Goal: Information Seeking & Learning: Learn about a topic

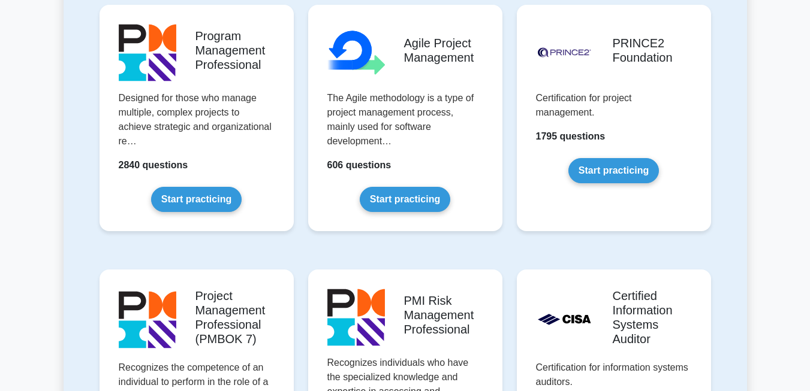
scroll to position [806, 0]
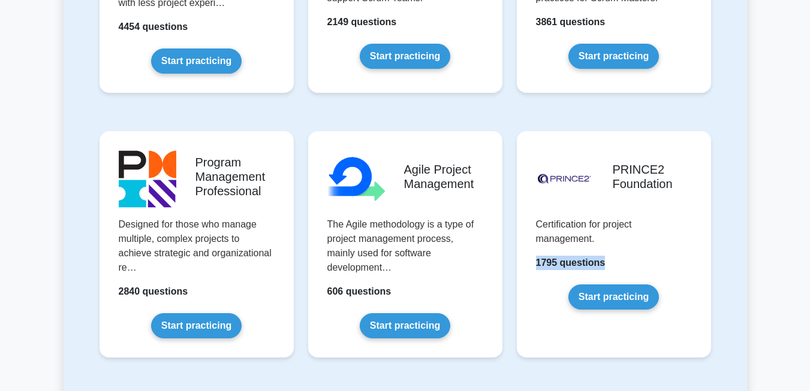
scroll to position [679, 0]
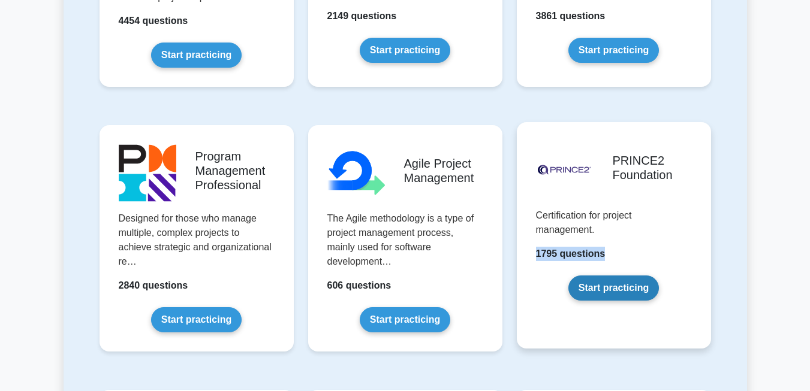
click at [610, 292] on link "Start practicing" at bounding box center [613, 288] width 91 height 25
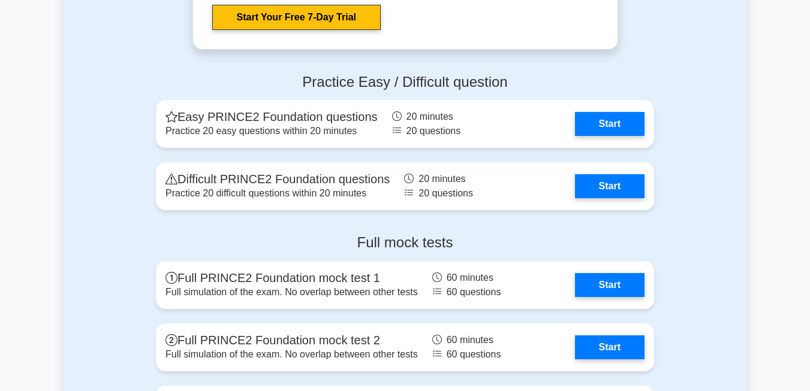
scroll to position [1560, 0]
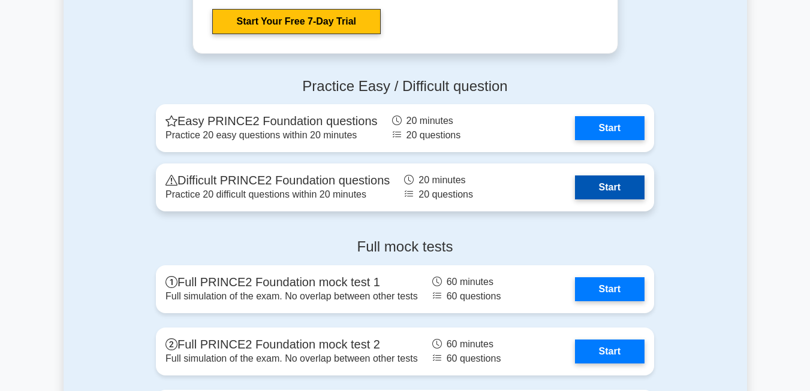
click at [614, 185] on link "Start" at bounding box center [610, 188] width 70 height 24
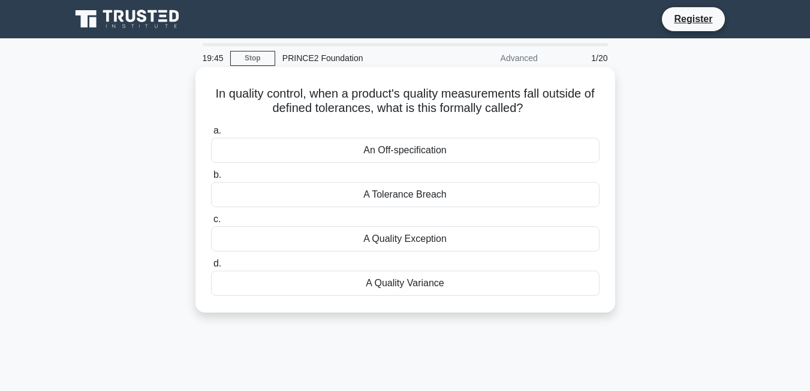
click at [452, 156] on div "An Off-specification" at bounding box center [405, 150] width 388 height 25
click at [211, 135] on input "a. An Off-specification" at bounding box center [211, 131] width 0 height 8
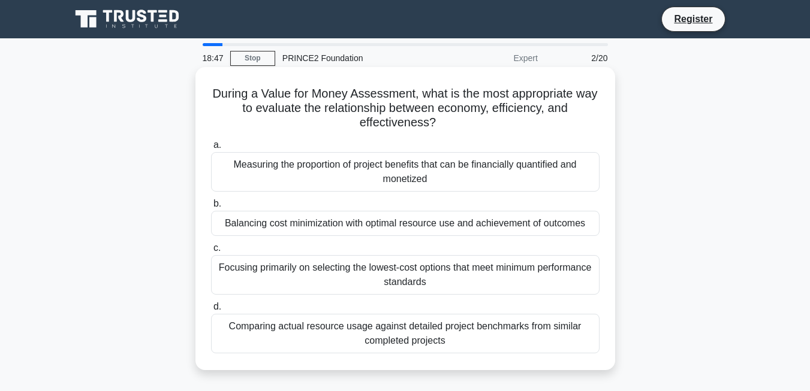
click at [497, 173] on div "Measuring the proportion of project benefits that can be financially quantified…" at bounding box center [405, 172] width 388 height 40
click at [211, 149] on input "a. Measuring the proportion of project benefits that can be financially quantif…" at bounding box center [211, 145] width 0 height 8
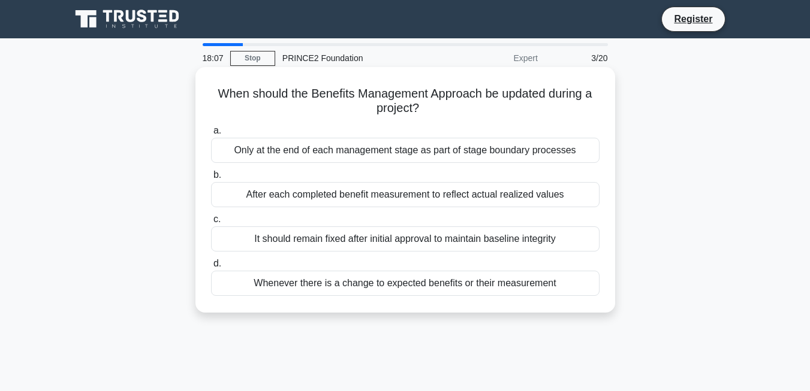
click at [474, 285] on div "Whenever there is a change to expected benefits or their measurement" at bounding box center [405, 283] width 388 height 25
click at [211, 268] on input "d. Whenever there is a change to expected benefits or their measurement" at bounding box center [211, 264] width 0 height 8
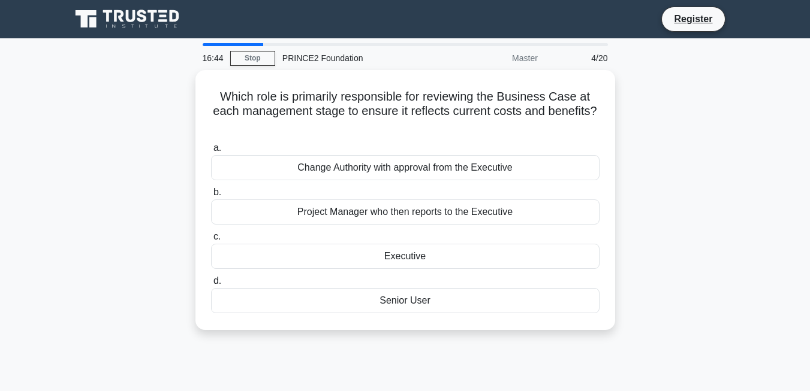
click at [650, 242] on div "Which role is primarily responsible for reviewing the Business Case at each man…" at bounding box center [405, 207] width 683 height 275
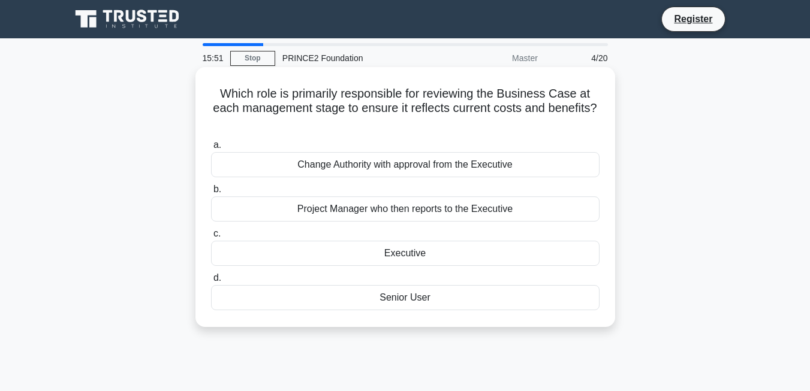
click at [444, 216] on div "Project Manager who then reports to the Executive" at bounding box center [405, 209] width 388 height 25
click at [211, 194] on input "b. Project Manager who then reports to the Executive" at bounding box center [211, 190] width 0 height 8
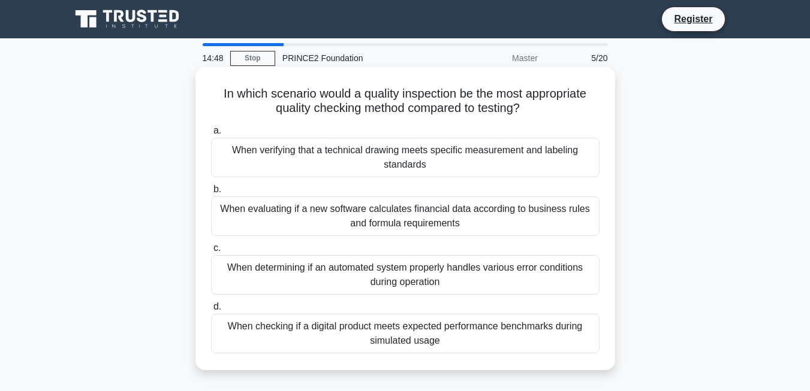
click at [533, 333] on div "When checking if a digital product meets expected performance benchmarks during…" at bounding box center [405, 334] width 388 height 40
click at [211, 311] on input "d. When checking if a digital product meets expected performance benchmarks dur…" at bounding box center [211, 307] width 0 height 8
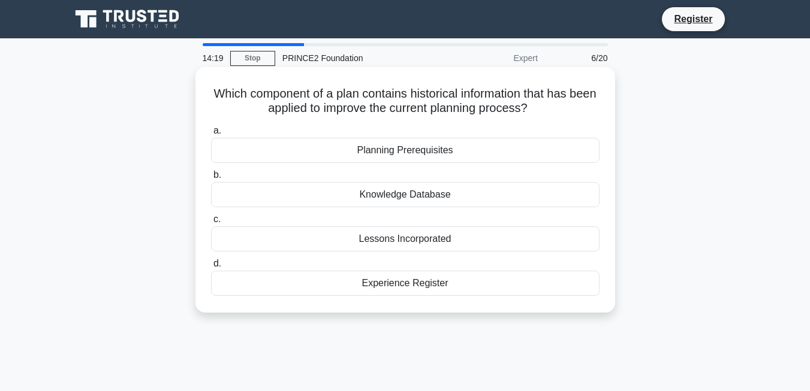
click at [454, 237] on div "Lessons Incorporated" at bounding box center [405, 239] width 388 height 25
click at [211, 224] on input "c. Lessons Incorporated" at bounding box center [211, 220] width 0 height 8
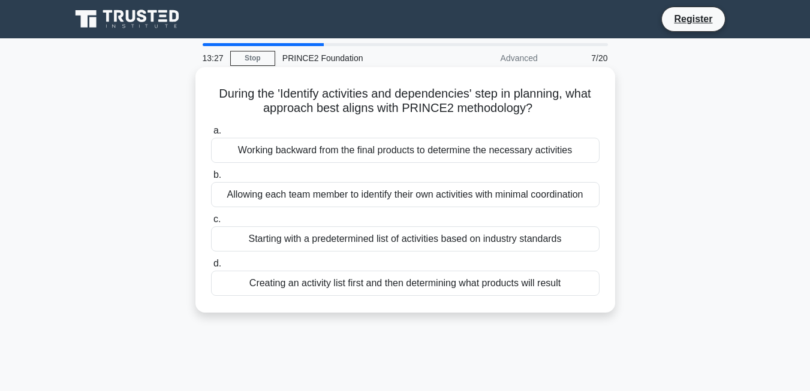
click at [532, 285] on div "Creating an activity list first and then determining what products will result" at bounding box center [405, 283] width 388 height 25
click at [211, 268] on input "d. Creating an activity list first and then determining what products will resu…" at bounding box center [211, 264] width 0 height 8
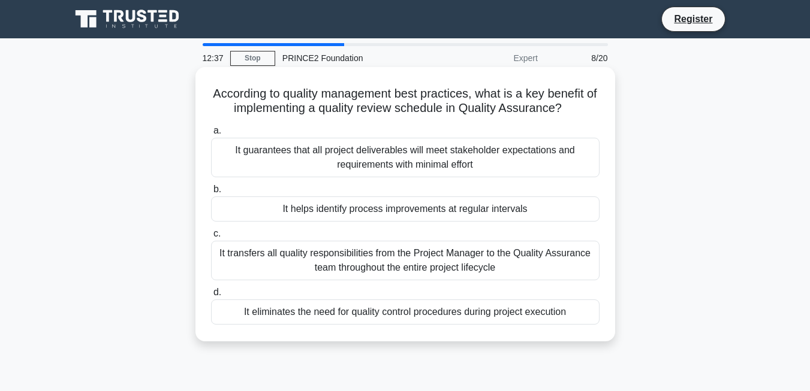
click at [464, 155] on div "It guarantees that all project deliverables will meet stakeholder expectations …" at bounding box center [405, 158] width 388 height 40
click at [211, 135] on input "a. It guarantees that all project deliverables will meet stakeholder expectatio…" at bounding box center [211, 131] width 0 height 8
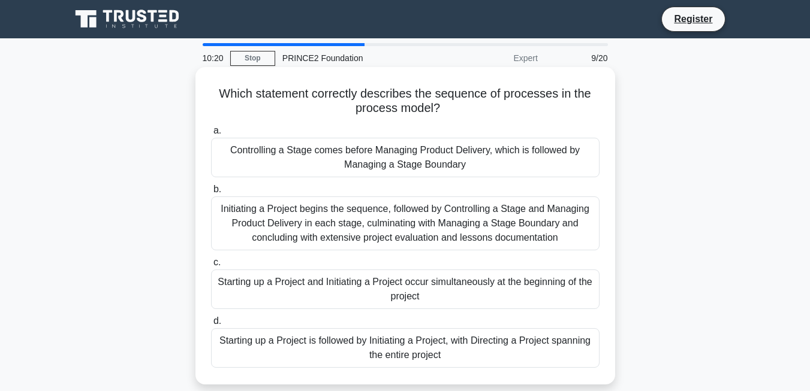
click at [445, 224] on div "Initiating a Project begins the sequence, followed by Controlling a Stage and M…" at bounding box center [405, 224] width 388 height 54
click at [211, 194] on input "b. Initiating a Project begins the sequence, followed by Controlling a Stage an…" at bounding box center [211, 190] width 0 height 8
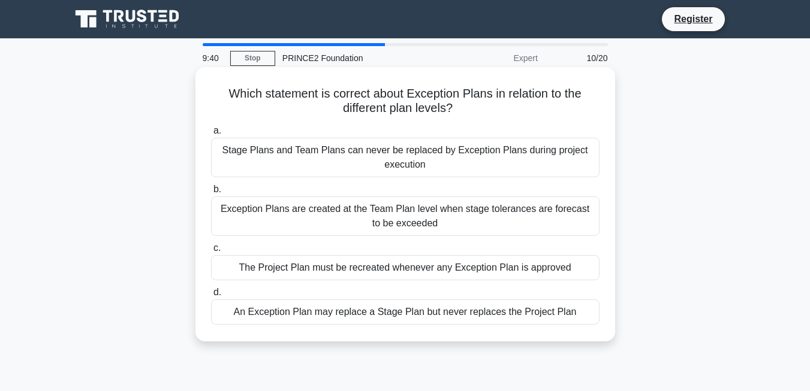
click at [509, 218] on div "Exception Plans are created at the Team Plan level when stage tolerances are fo…" at bounding box center [405, 217] width 388 height 40
click at [211, 194] on input "b. Exception Plans are created at the Team Plan level when stage tolerances are…" at bounding box center [211, 190] width 0 height 8
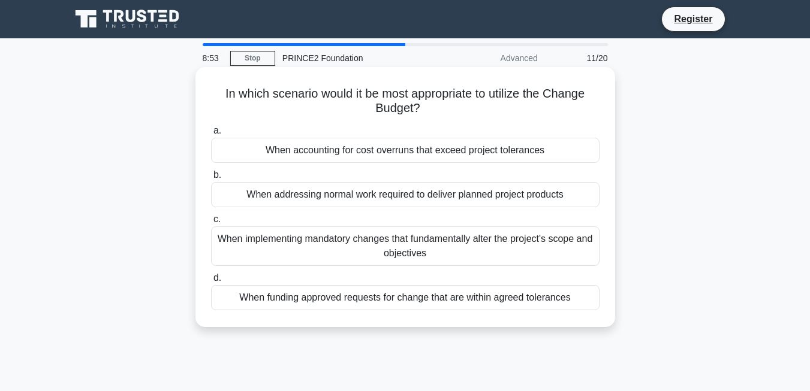
click at [530, 298] on div "When funding approved requests for change that are within agreed tolerances" at bounding box center [405, 297] width 388 height 25
click at [211, 282] on input "d. When funding approved requests for change that are within agreed tolerances" at bounding box center [211, 279] width 0 height 8
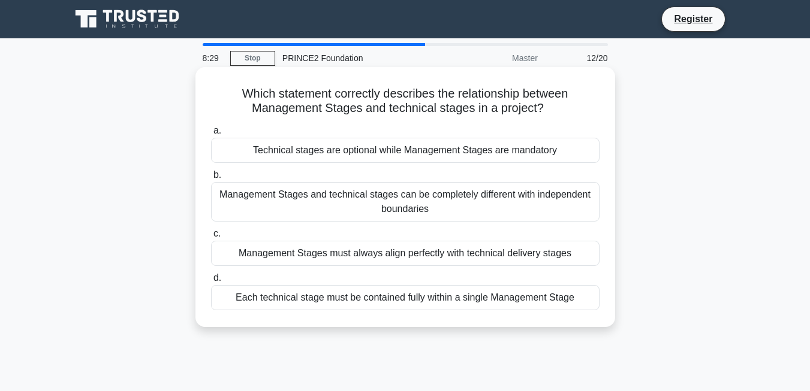
click at [434, 206] on div "Management Stages and technical stages can be completely different with indepen…" at bounding box center [405, 202] width 388 height 40
click at [211, 179] on input "b. Management Stages and technical stages can be completely different with inde…" at bounding box center [211, 175] width 0 height 8
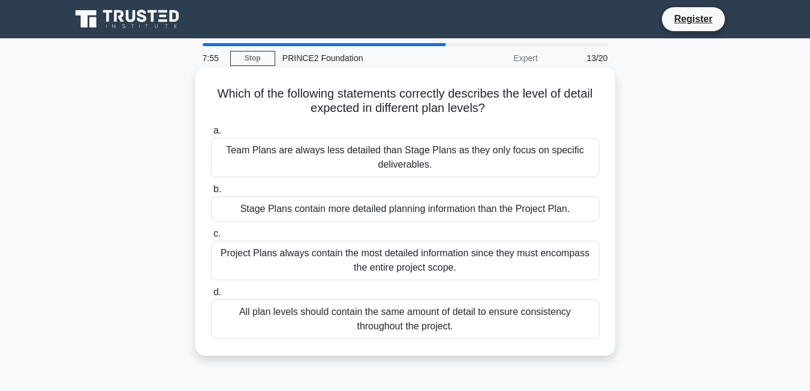
click at [456, 322] on div "All plan levels should contain the same amount of detail to ensure consistency …" at bounding box center [405, 320] width 388 height 40
click at [211, 297] on input "d. All plan levels should contain the same amount of detail to ensure consisten…" at bounding box center [211, 293] width 0 height 8
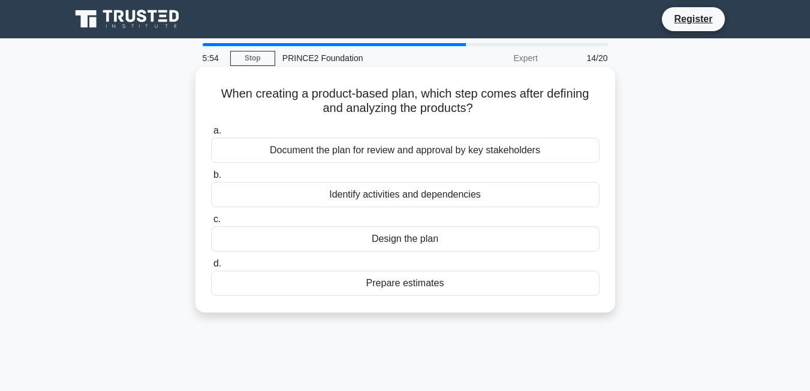
click at [457, 196] on div "Identify activities and dependencies" at bounding box center [405, 194] width 388 height 25
click at [211, 179] on input "b. Identify activities and dependencies" at bounding box center [211, 175] width 0 height 8
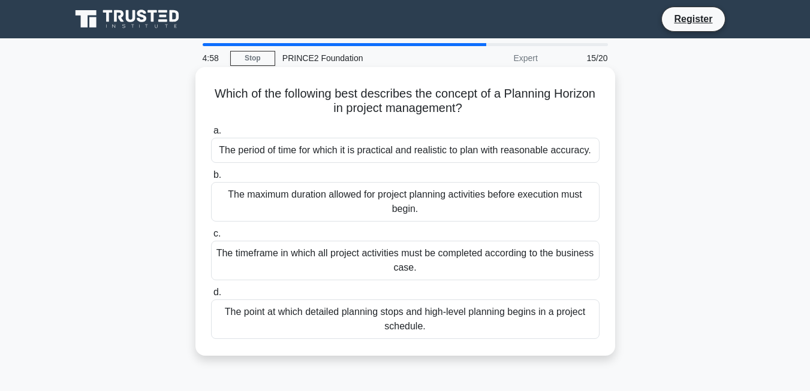
click at [495, 153] on div "The period of time for which it is practical and realistic to plan with reasona…" at bounding box center [405, 150] width 388 height 25
click at [211, 135] on input "a. The period of time for which it is practical and realistic to plan with reas…" at bounding box center [211, 131] width 0 height 8
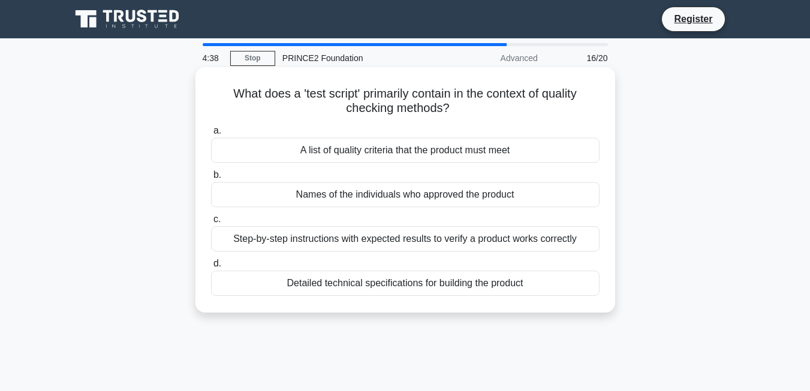
click at [513, 239] on div "Step-by-step instructions with expected results to verify a product works corre…" at bounding box center [405, 239] width 388 height 25
click at [211, 224] on input "c. Step-by-step instructions with expected results to verify a product works co…" at bounding box center [211, 220] width 0 height 8
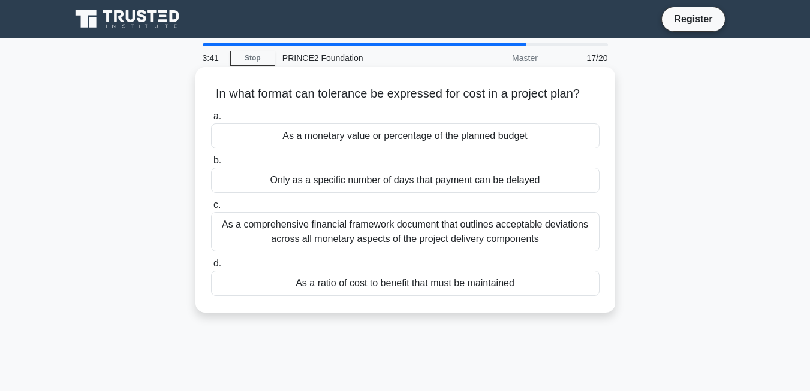
click at [514, 231] on div "As a comprehensive financial framework document that outlines acceptable deviat…" at bounding box center [405, 232] width 388 height 40
click at [211, 209] on input "c. As a comprehensive financial framework document that outlines acceptable dev…" at bounding box center [211, 205] width 0 height 8
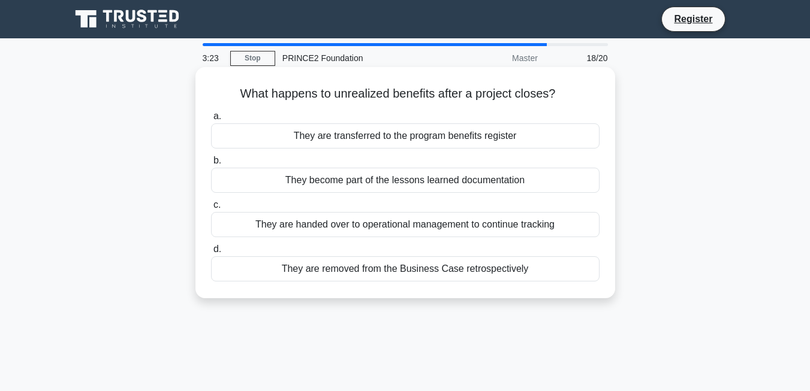
click at [497, 178] on div "They become part of the lessons learned documentation" at bounding box center [405, 180] width 388 height 25
click at [211, 165] on input "b. They become part of the lessons learned documentation" at bounding box center [211, 161] width 0 height 8
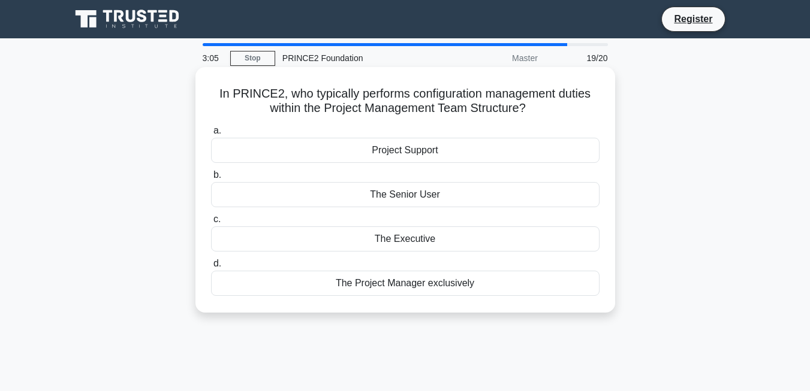
click at [424, 154] on div "Project Support" at bounding box center [405, 150] width 388 height 25
click at [211, 135] on input "a. Project Support" at bounding box center [211, 131] width 0 height 8
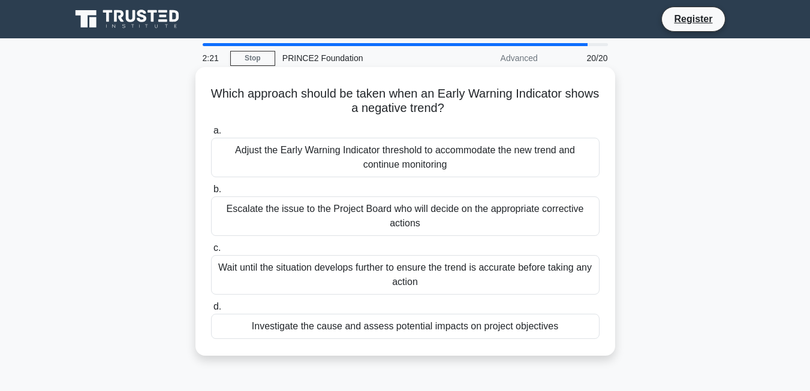
click at [460, 333] on div "Investigate the cause and assess potential impacts on project objectives" at bounding box center [405, 326] width 388 height 25
click at [211, 311] on input "d. Investigate the cause and assess potential impacts on project objectives" at bounding box center [211, 307] width 0 height 8
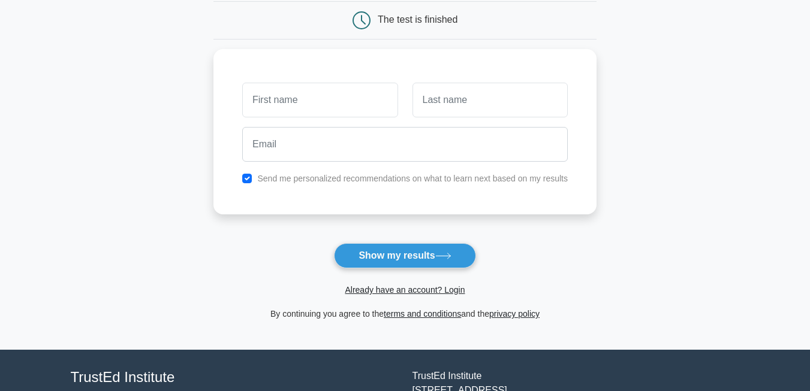
scroll to position [121, 0]
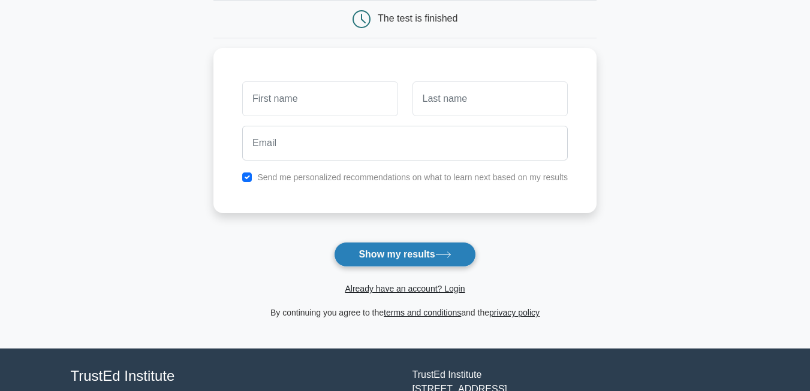
click at [424, 254] on button "Show my results" at bounding box center [404, 254] width 141 height 25
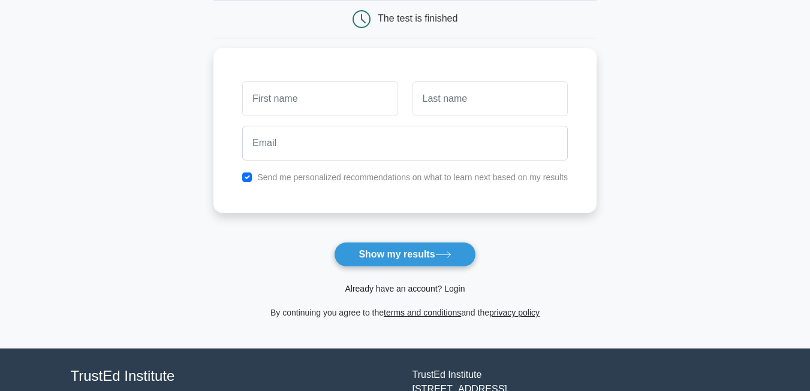
click at [446, 287] on link "Already have an account? Login" at bounding box center [405, 289] width 120 height 10
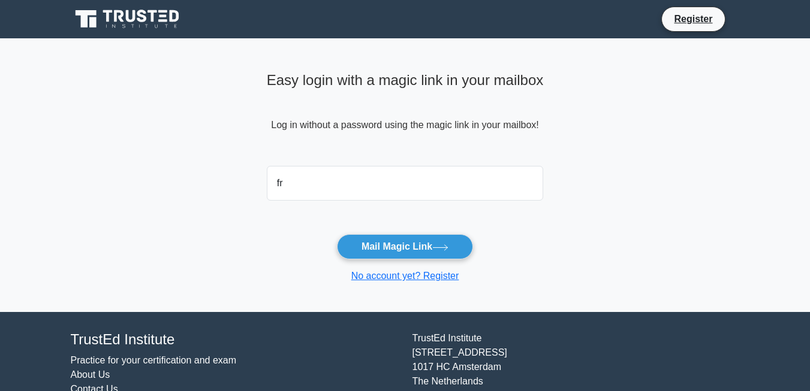
type input "[EMAIL_ADDRESS][DOMAIN_NAME]"
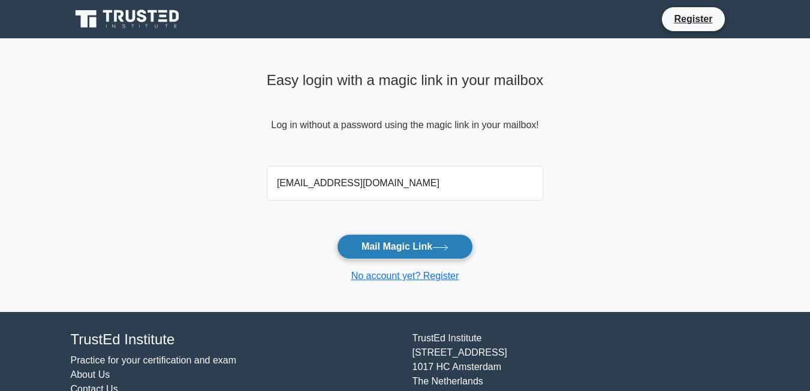
click at [448, 248] on icon at bounding box center [440, 247] width 14 height 5
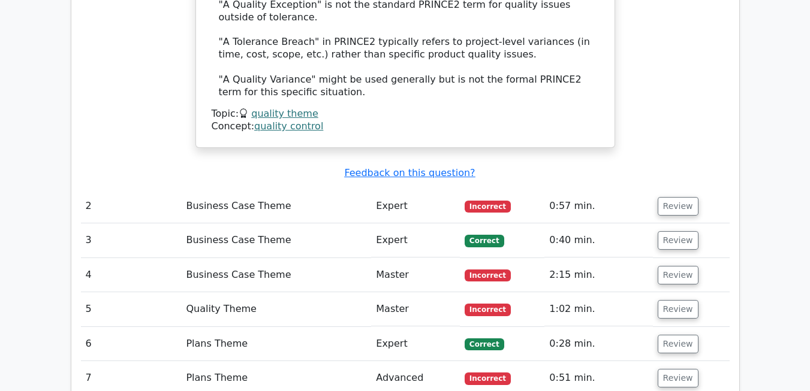
scroll to position [1483, 0]
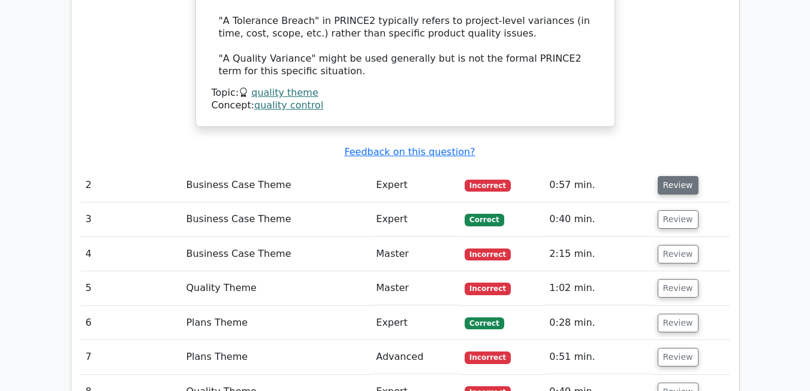
click at [683, 176] on button "Review" at bounding box center [678, 185] width 41 height 19
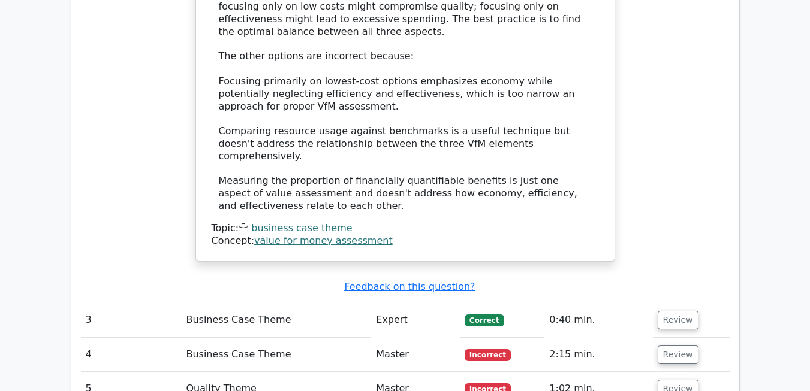
scroll to position [2110, 0]
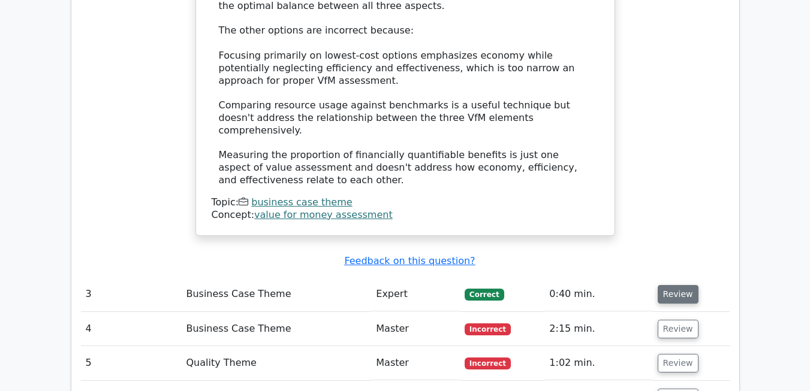
click at [671, 285] on button "Review" at bounding box center [678, 294] width 41 height 19
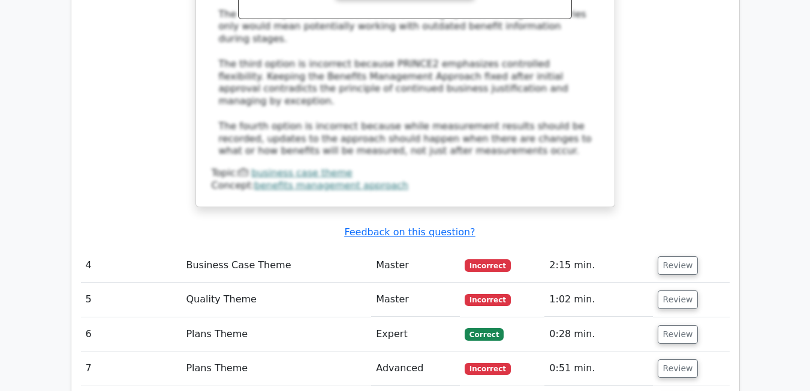
scroll to position [2807, 0]
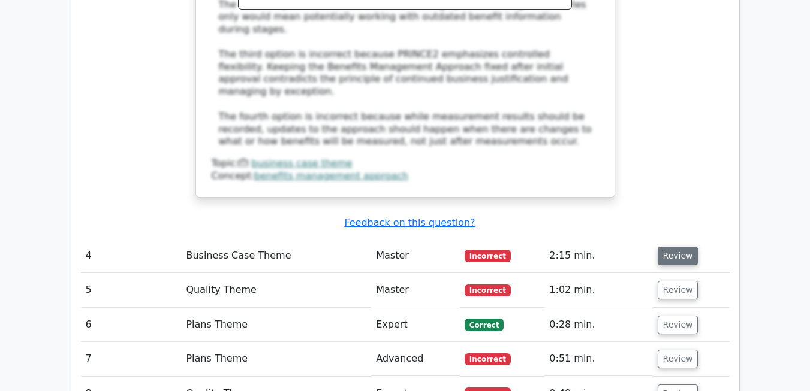
click at [671, 247] on button "Review" at bounding box center [678, 256] width 41 height 19
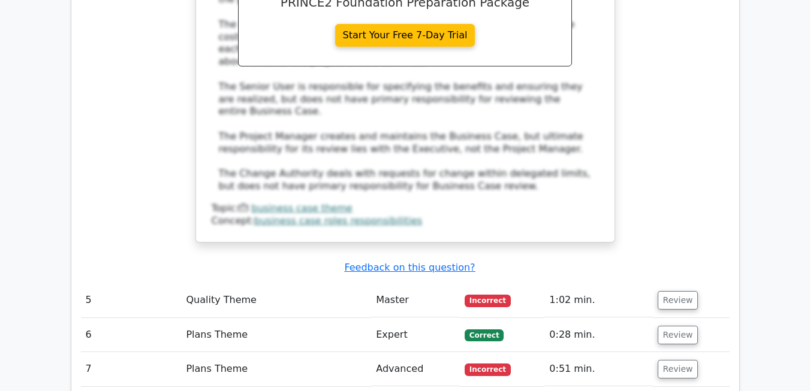
scroll to position [3422, 0]
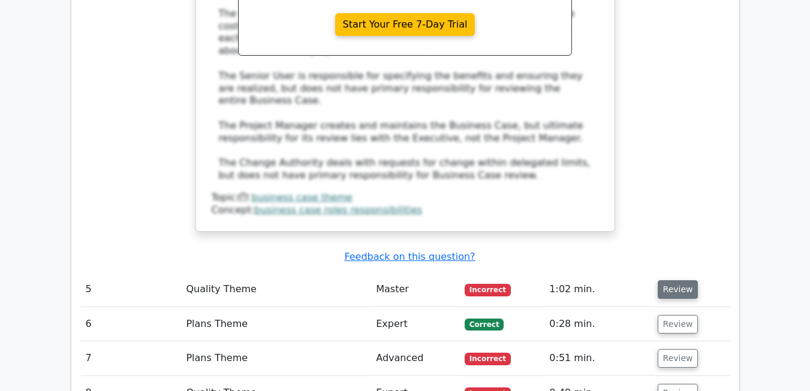
click at [673, 281] on button "Review" at bounding box center [678, 290] width 41 height 19
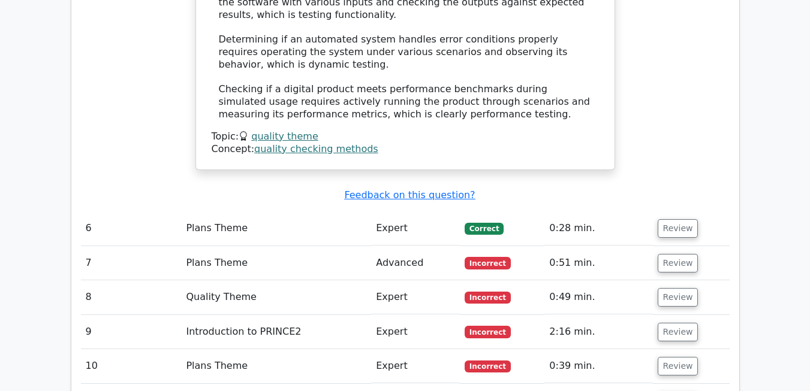
scroll to position [4208, 0]
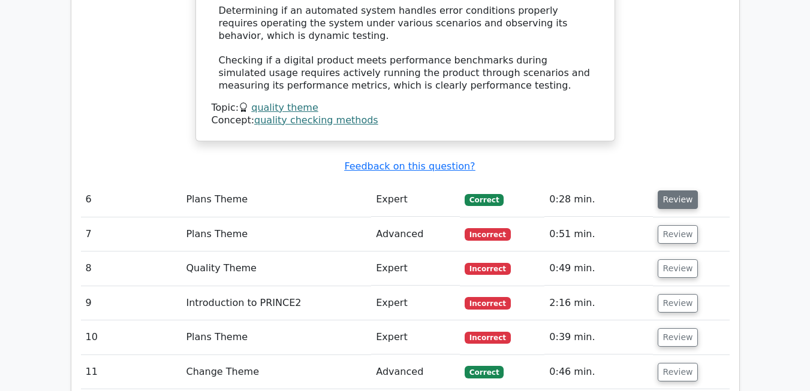
click at [674, 191] on button "Review" at bounding box center [678, 200] width 41 height 19
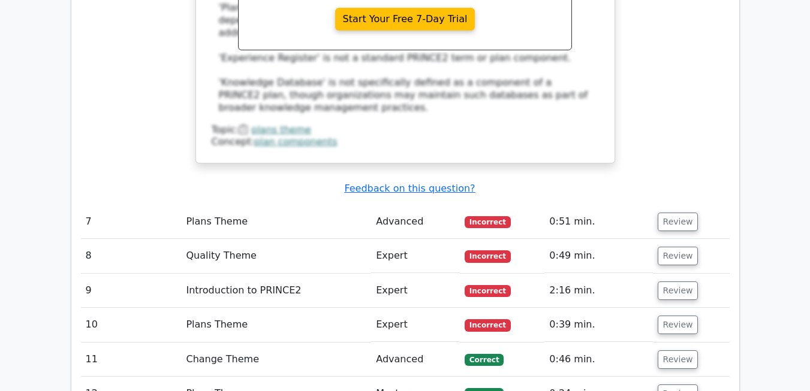
scroll to position [4770, 0]
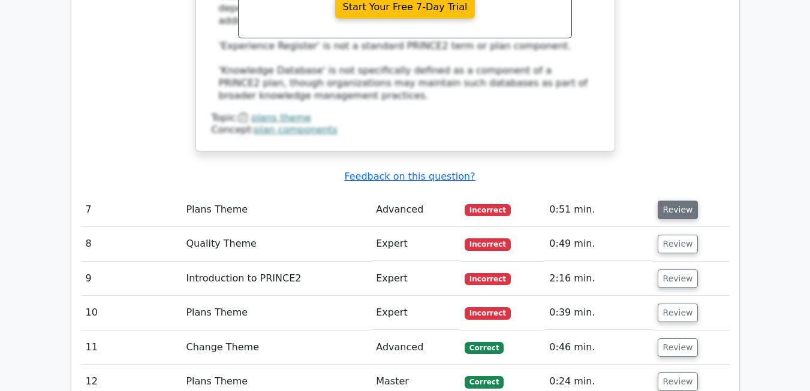
click at [674, 201] on button "Review" at bounding box center [678, 210] width 41 height 19
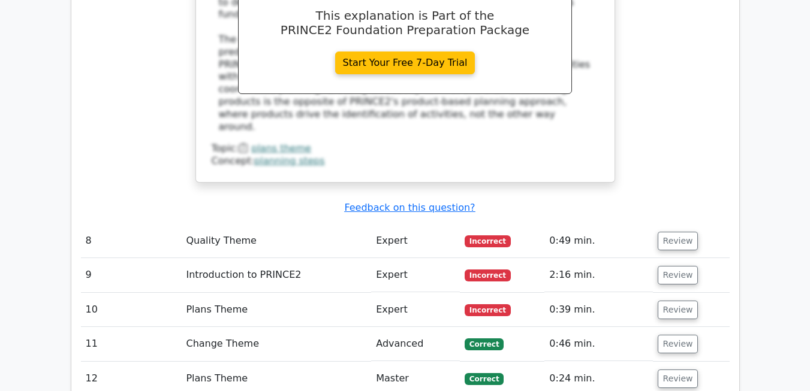
scroll to position [5349, 0]
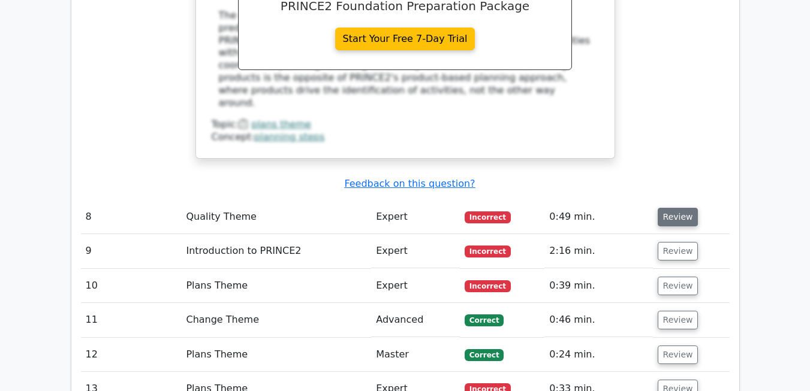
click at [672, 208] on button "Review" at bounding box center [678, 217] width 41 height 19
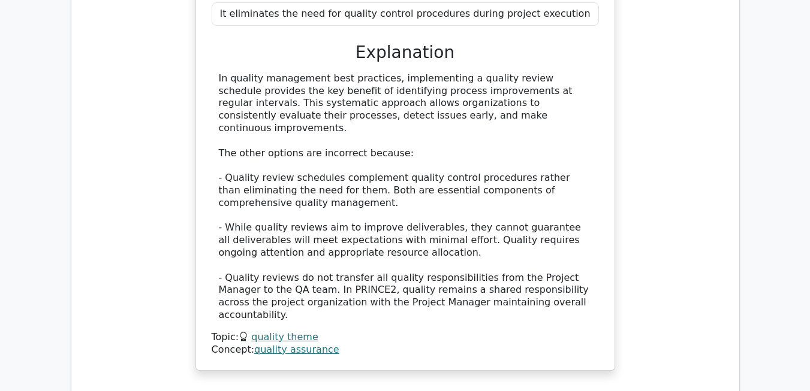
scroll to position [5823, 0]
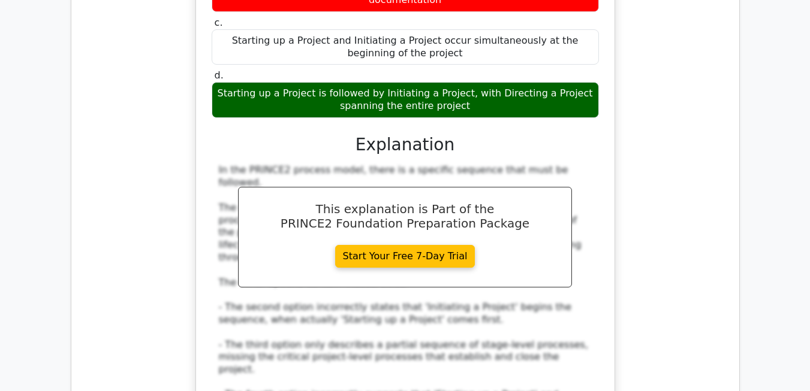
scroll to position [6467, 0]
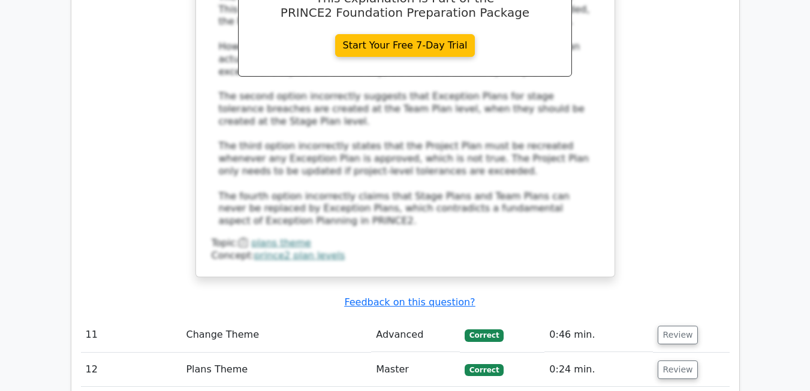
scroll to position [7337, 0]
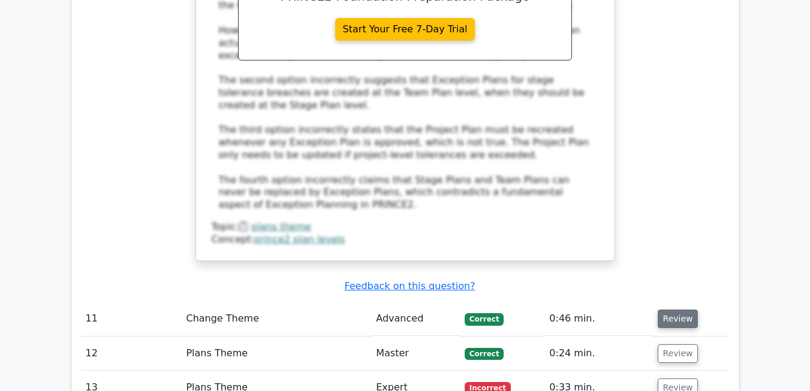
click at [669, 310] on button "Review" at bounding box center [678, 319] width 41 height 19
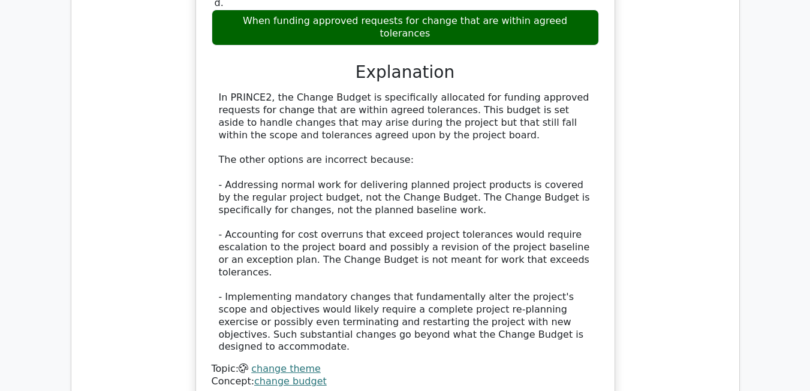
scroll to position [7884, 0]
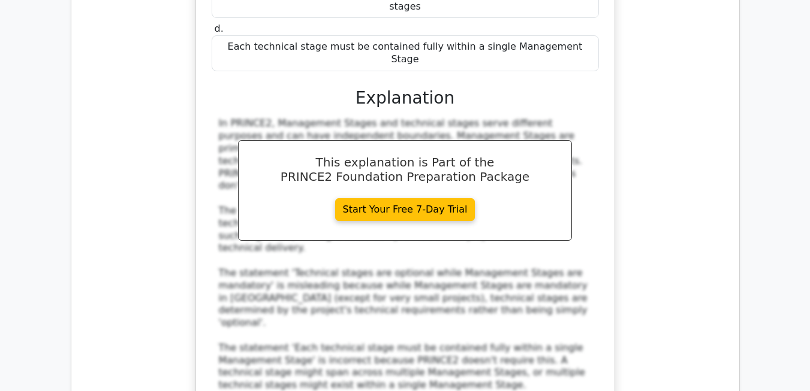
scroll to position [8543, 0]
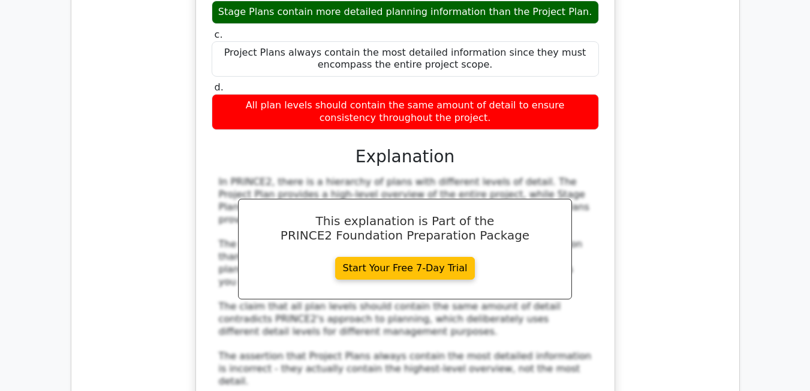
scroll to position [9182, 0]
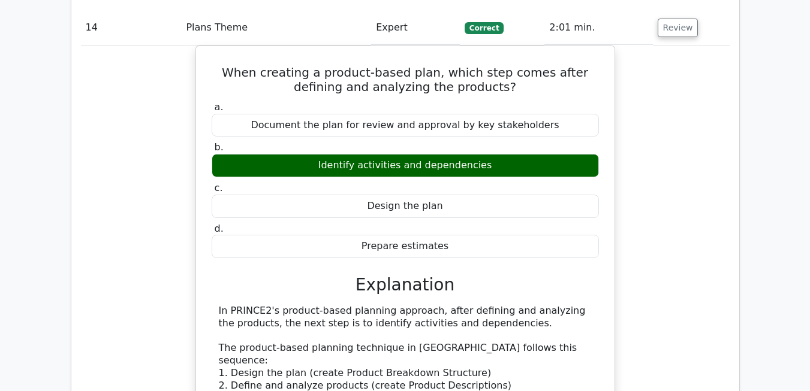
scroll to position [9701, 0]
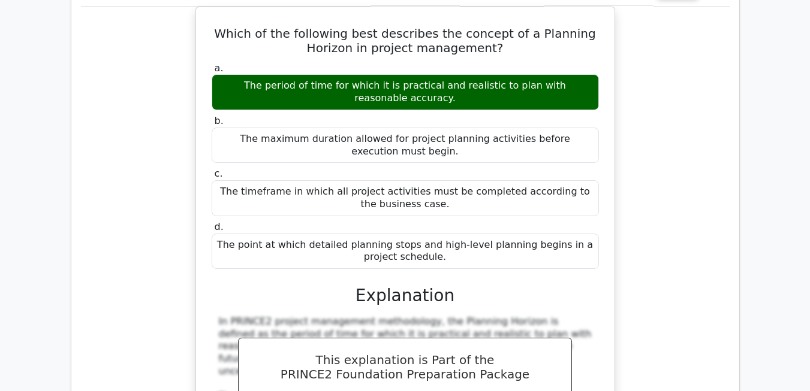
scroll to position [10374, 0]
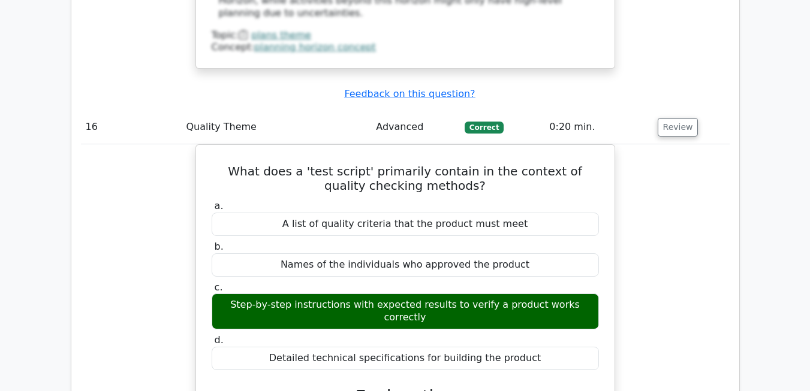
scroll to position [10947, 0]
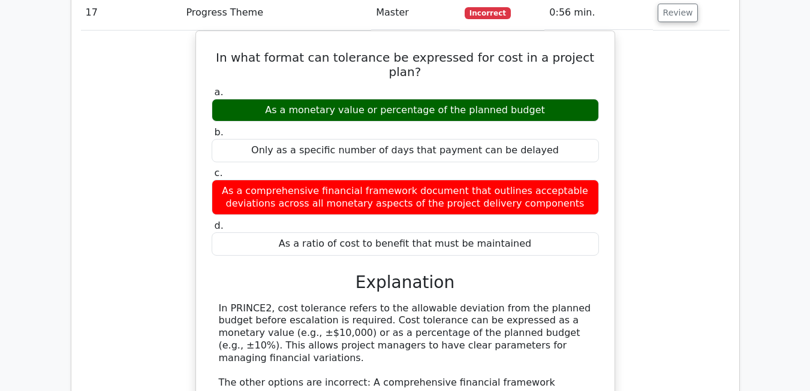
scroll to position [11384, 0]
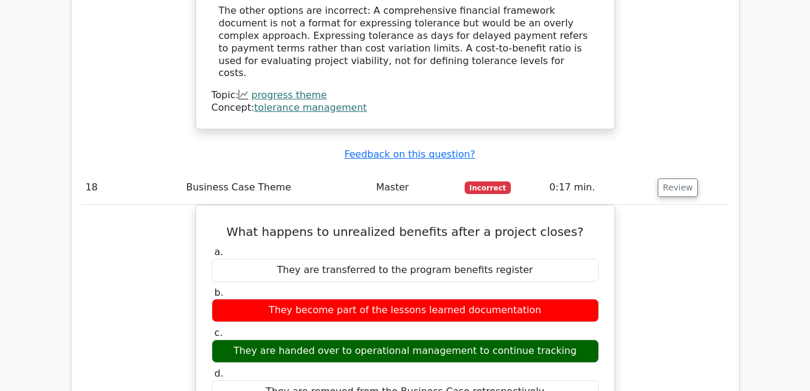
scroll to position [11951, 0]
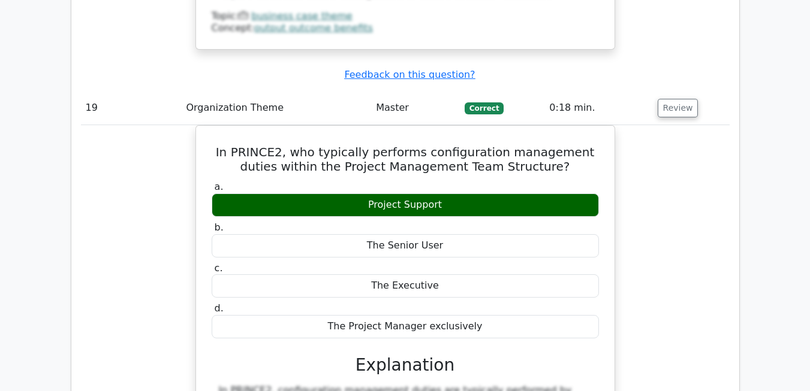
scroll to position [12551, 0]
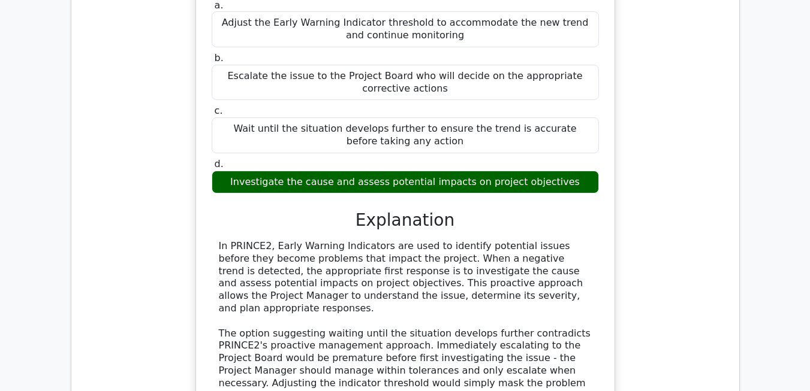
scroll to position [13411, 0]
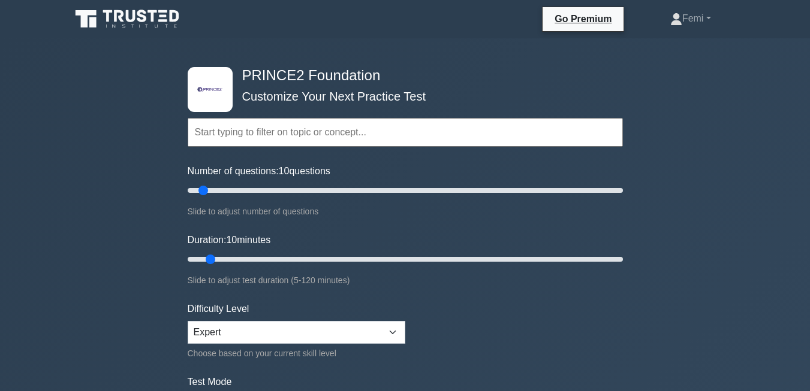
drag, startPoint x: 579, startPoint y: 333, endPoint x: 589, endPoint y: 361, distance: 29.4
click at [589, 361] on form "Topics Introduction to PRINCE2 PRINCE2 Principles Organization Theme Business C…" at bounding box center [405, 267] width 435 height 370
